Goal: Task Accomplishment & Management: Manage account settings

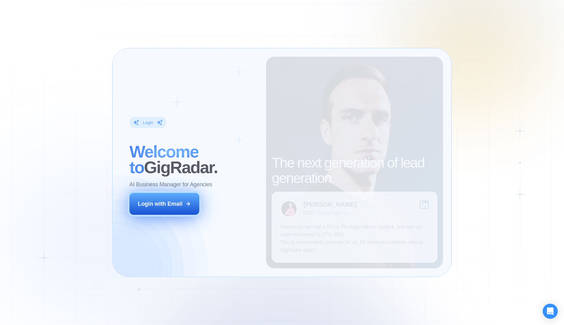
click at [176, 207] on div "Login with Email" at bounding box center [160, 204] width 45 height 8
